Goal: Communication & Community: Share content

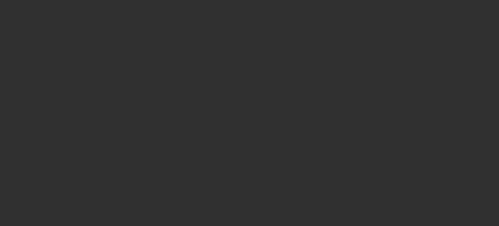
select select "10"
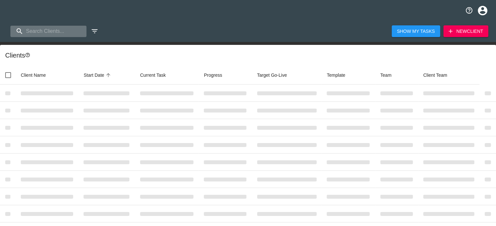
click at [51, 32] on input "search" at bounding box center [48, 31] width 76 height 11
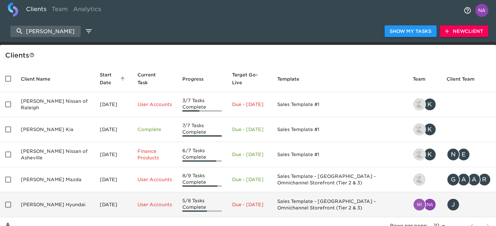
type input "[PERSON_NAME]"
click at [78, 207] on td "[PERSON_NAME] Hyundai" at bounding box center [55, 204] width 79 height 25
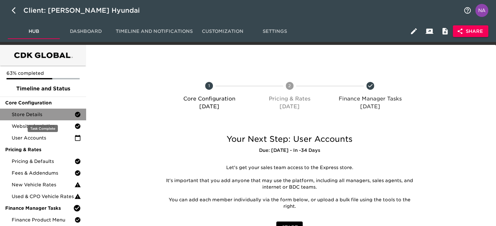
click at [51, 112] on span "Store Details" at bounding box center [43, 114] width 63 height 6
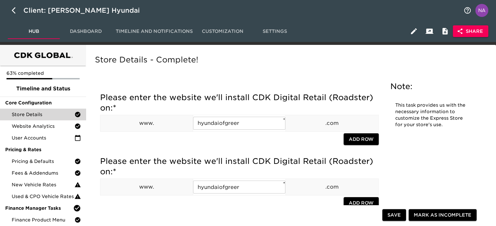
click at [12, 11] on icon "button" at bounding box center [16, 10] width 8 height 8
select select "10"
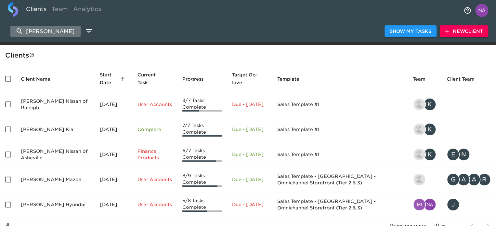
click at [52, 32] on input "[PERSON_NAME]" at bounding box center [45, 31] width 70 height 11
click at [51, 31] on input "[PERSON_NAME]" at bounding box center [45, 31] width 70 height 11
click at [49, 30] on input "[PERSON_NAME]" at bounding box center [45, 31] width 70 height 11
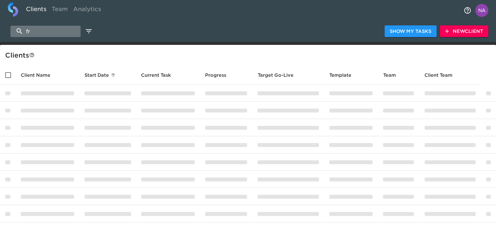
type input "f"
type input "mini mo"
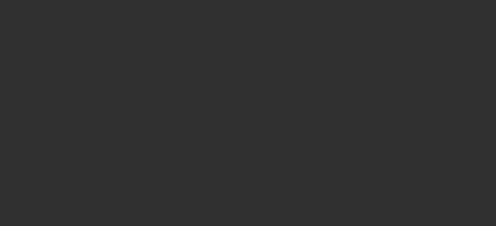
select select "10"
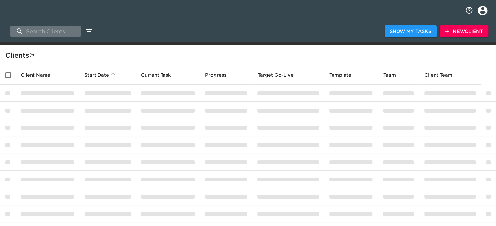
click at [44, 35] on input "search" at bounding box center [45, 31] width 70 height 11
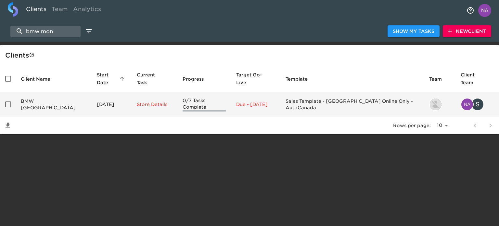
type input "bmw mon"
click at [54, 98] on td "BMW Montreal Center" at bounding box center [54, 104] width 76 height 25
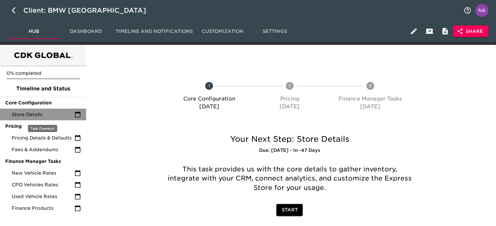
click at [53, 112] on span "Store Details" at bounding box center [43, 114] width 63 height 6
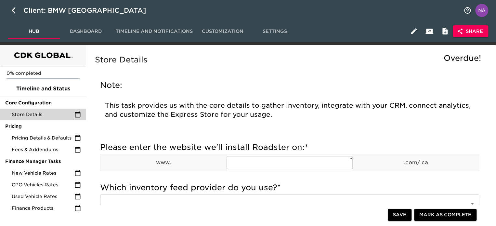
click at [469, 32] on span "Share" at bounding box center [470, 31] width 25 height 8
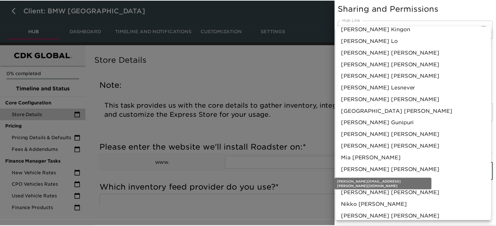
scroll to position [355, 0]
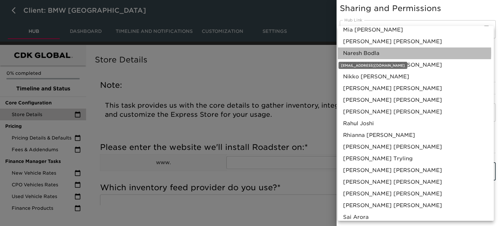
click at [370, 53] on span "Naresh Bodla" at bounding box center [361, 53] width 36 height 8
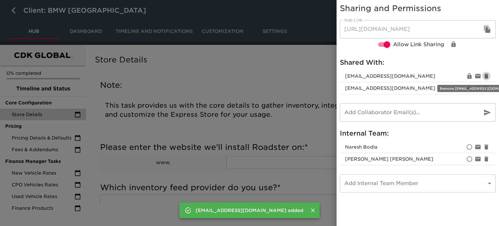
click at [488, 78] on icon "button" at bounding box center [486, 76] width 6 height 6
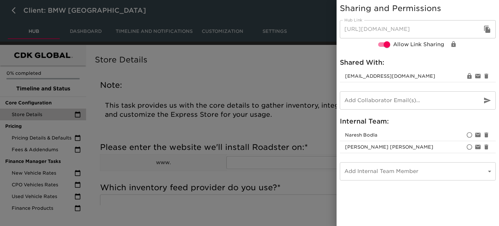
click at [284, 71] on div at bounding box center [249, 113] width 499 height 226
